Goal: Information Seeking & Learning: Check status

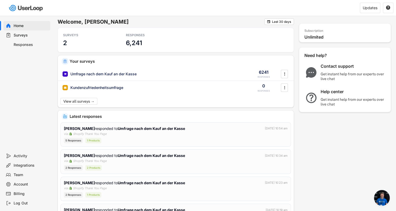
click at [19, 45] on div "Responses" at bounding box center [31, 44] width 35 height 5
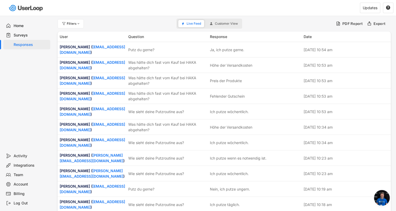
click at [19, 35] on div "Surveys" at bounding box center [31, 35] width 35 height 5
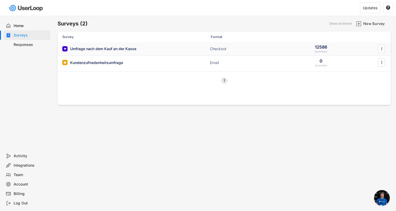
click at [101, 48] on div "Umfrage nach dem Kauf an der Kasse" at bounding box center [103, 48] width 66 height 5
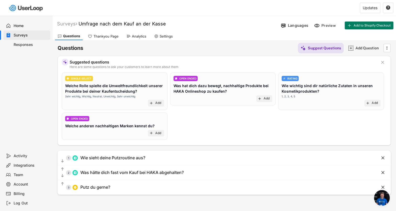
click at [135, 36] on div "Analytics" at bounding box center [139, 36] width 14 height 4
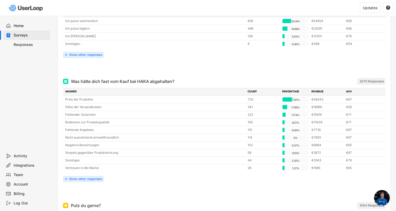
scroll to position [123, 0]
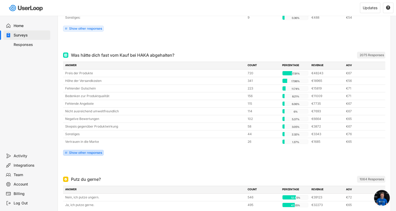
click at [85, 151] on div "Show other responses" at bounding box center [85, 152] width 33 height 3
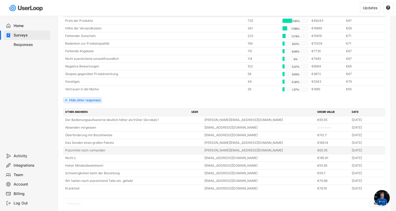
scroll to position [201, 0]
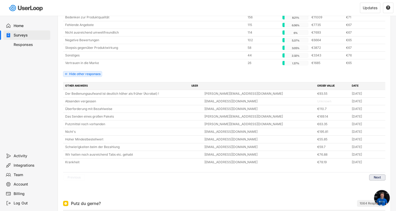
click at [376, 177] on button "Next" at bounding box center [378, 177] width 16 height 6
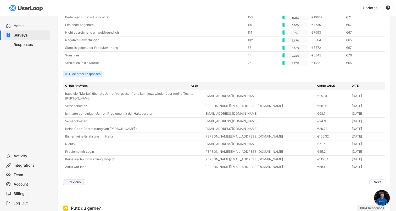
click at [74, 180] on button "Previous" at bounding box center [74, 182] width 22 height 6
